Goal: Task Accomplishment & Management: Use online tool/utility

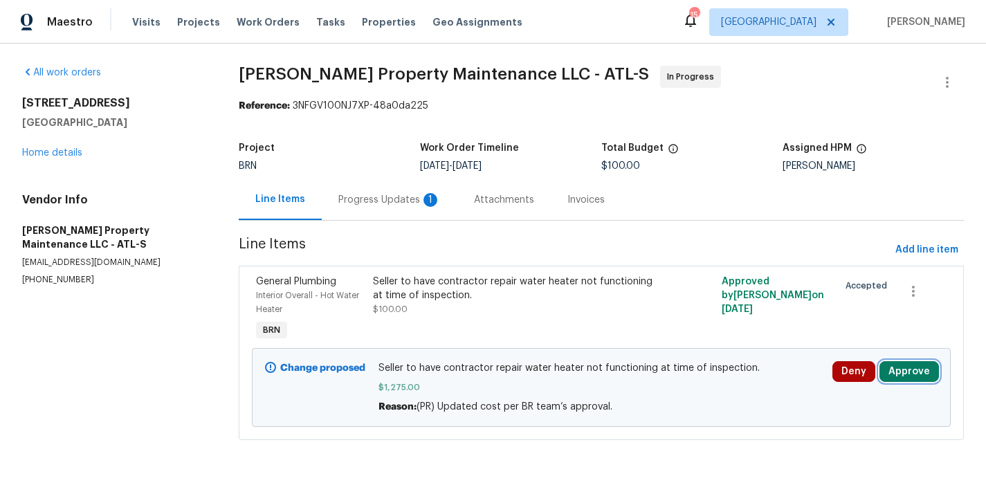
click at [899, 374] on button "Approve" at bounding box center [910, 371] width 60 height 21
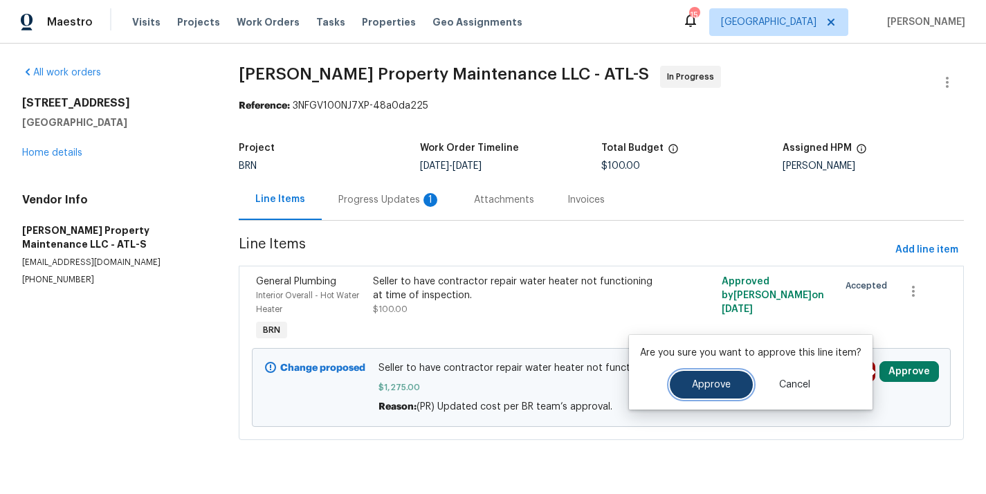
click at [705, 372] on button "Approve" at bounding box center [711, 385] width 83 height 28
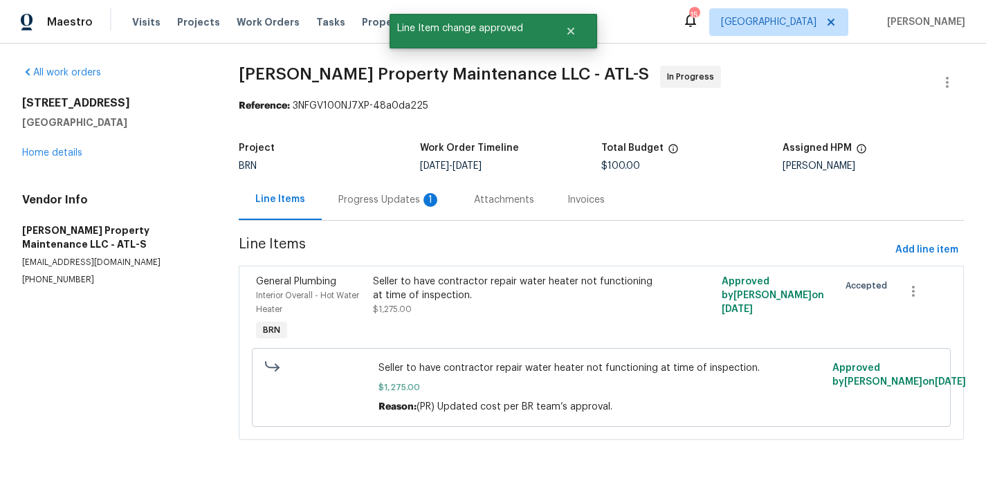
click at [392, 198] on div "Progress Updates 1" at bounding box center [389, 200] width 102 height 14
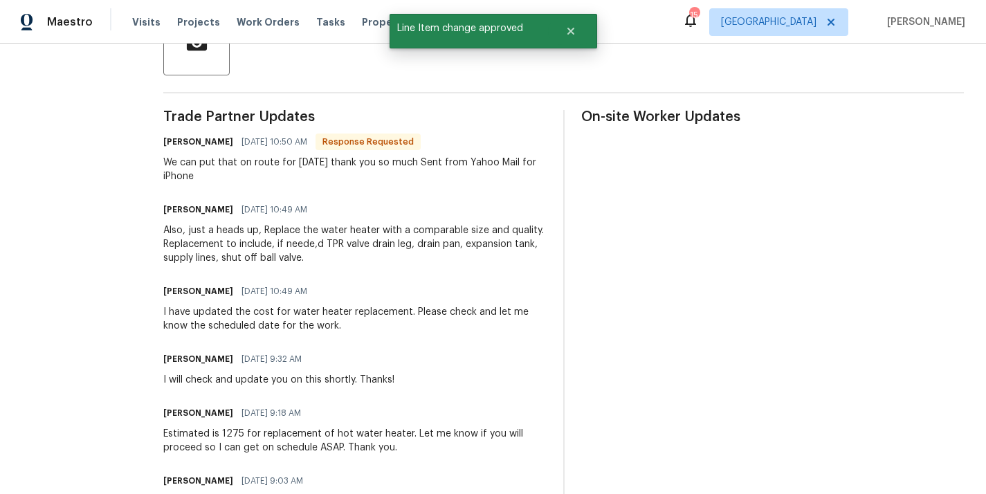
scroll to position [361, 0]
click at [392, 353] on div "Padmapriya R 09/24/2025 9:32 AM" at bounding box center [278, 358] width 231 height 19
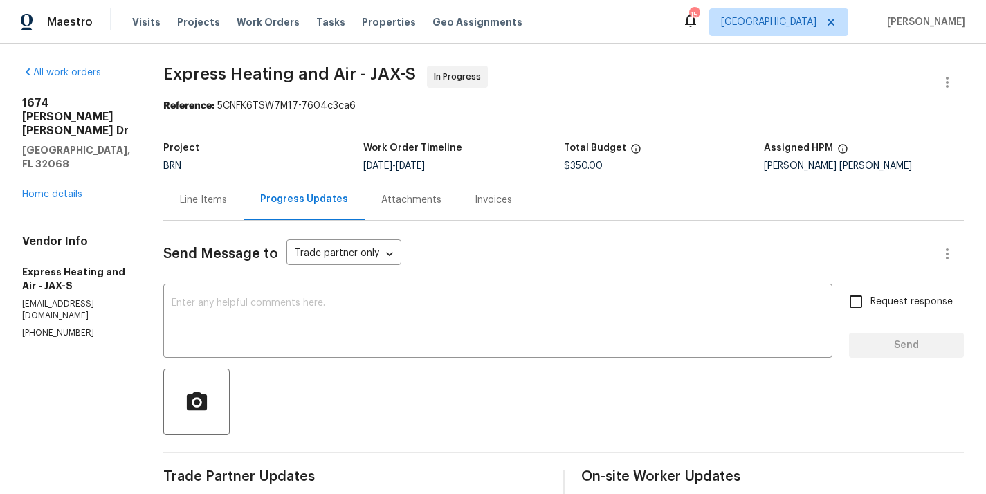
click at [206, 202] on div "Line Items" at bounding box center [203, 200] width 47 height 14
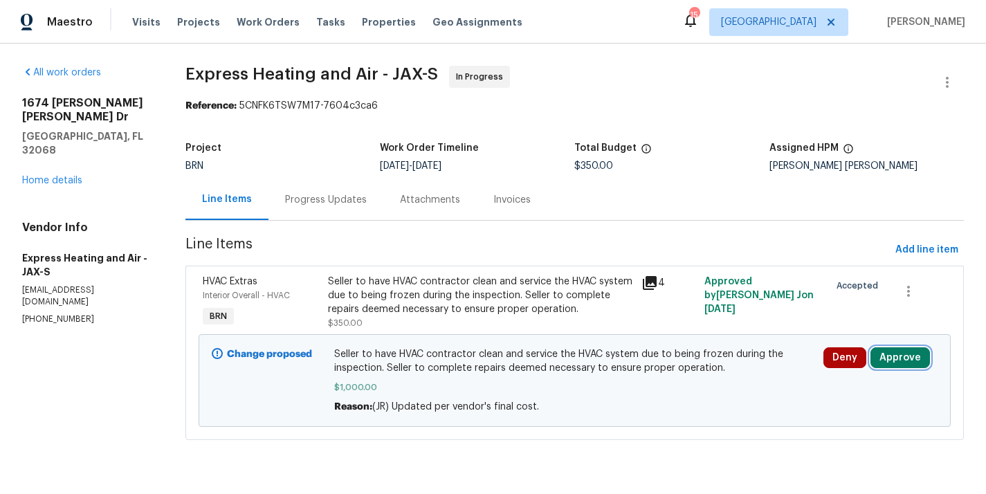
click at [899, 365] on button "Approve" at bounding box center [901, 357] width 60 height 21
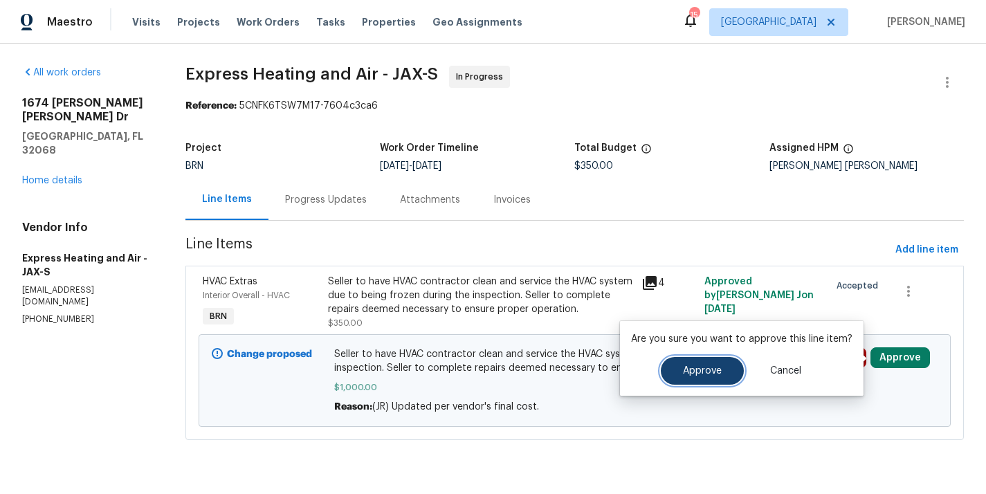
click at [731, 374] on button "Approve" at bounding box center [702, 371] width 83 height 28
